Goal: Information Seeking & Learning: Learn about a topic

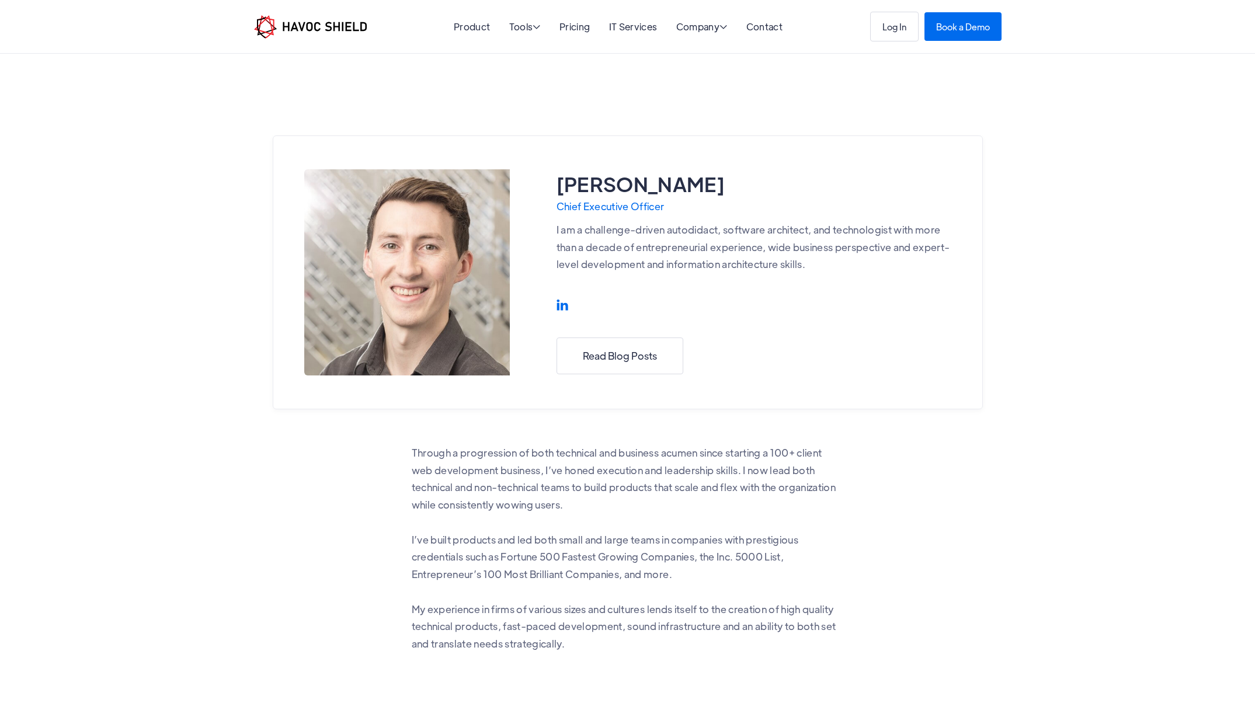
click at [690, 228] on p "I am a challenge-driven autodidact, software architect, and technologist with m…" at bounding box center [754, 247] width 395 height 52
click at [699, 32] on div "Company " at bounding box center [701, 27] width 51 height 11
click at [618, 108] on link "About Us" at bounding box center [603, 108] width 41 height 10
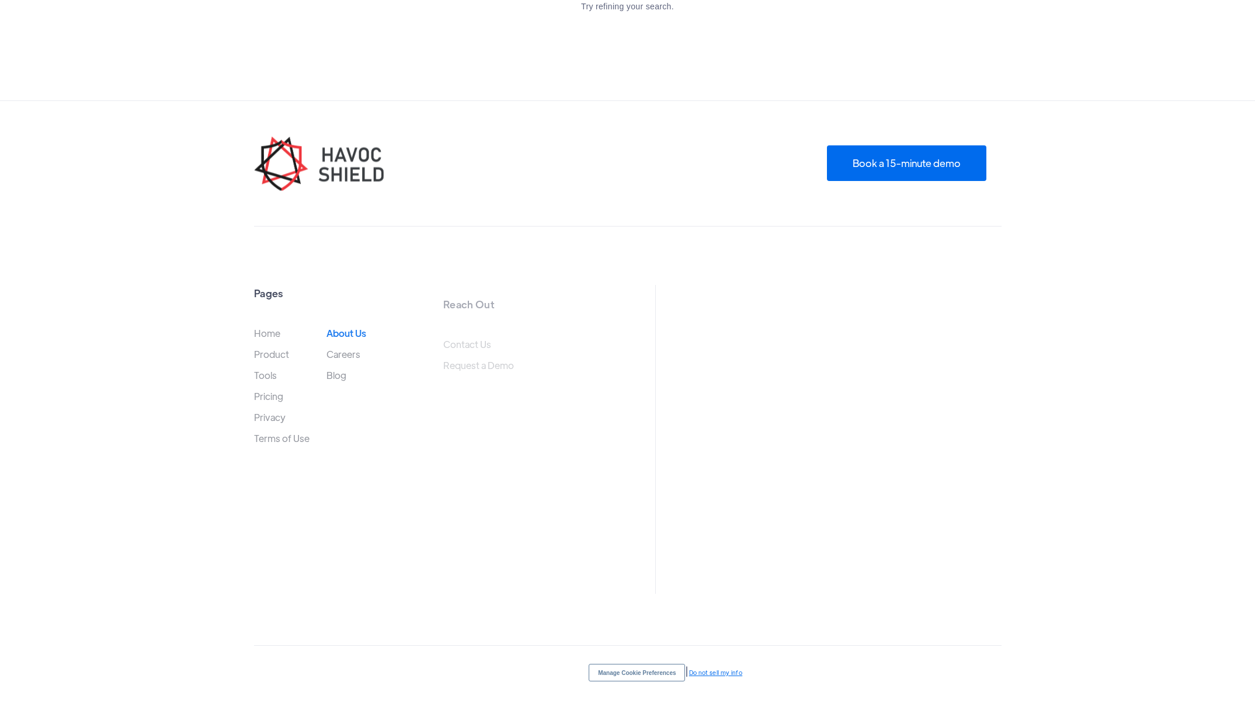
scroll to position [1575, 0]
